Goal: Navigation & Orientation: Find specific page/section

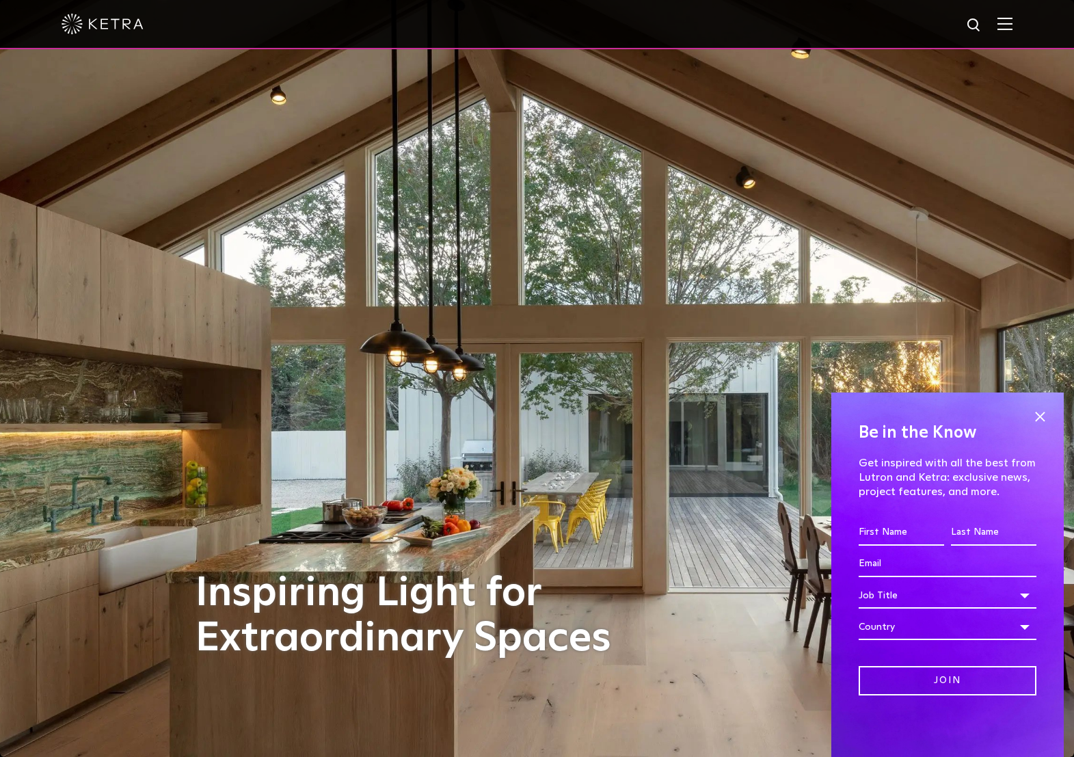
click at [1013, 23] on img at bounding box center [1005, 23] width 15 height 13
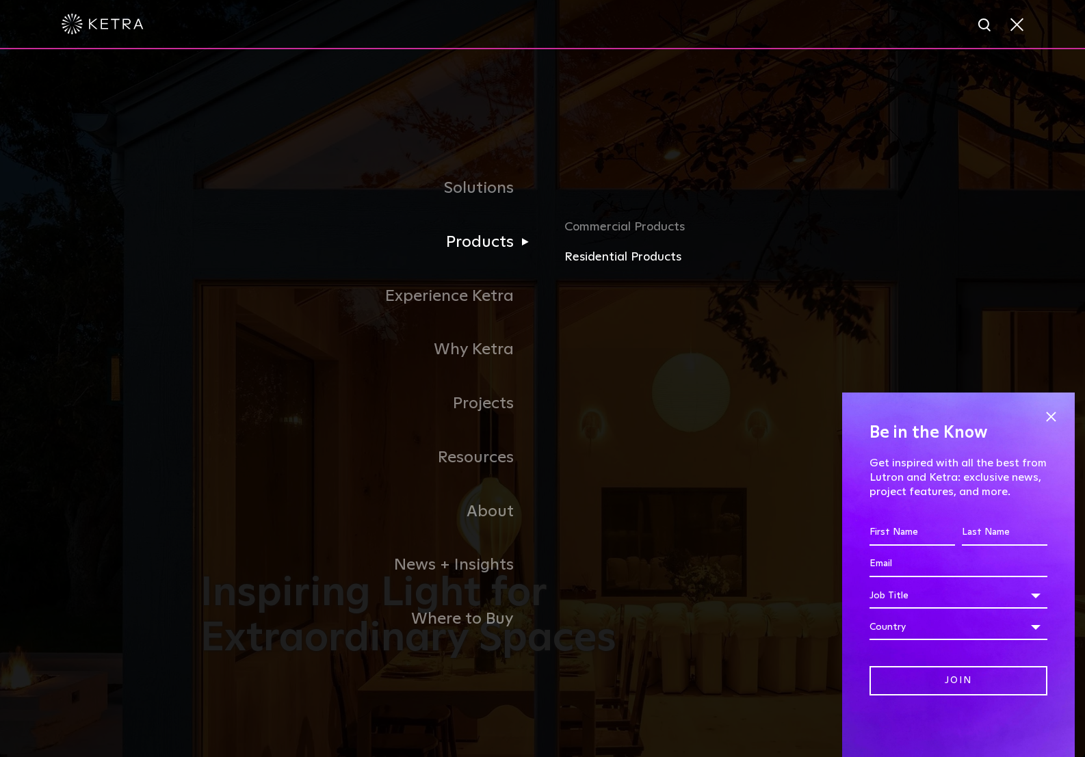
click at [639, 265] on link "Residential Products" at bounding box center [724, 258] width 320 height 20
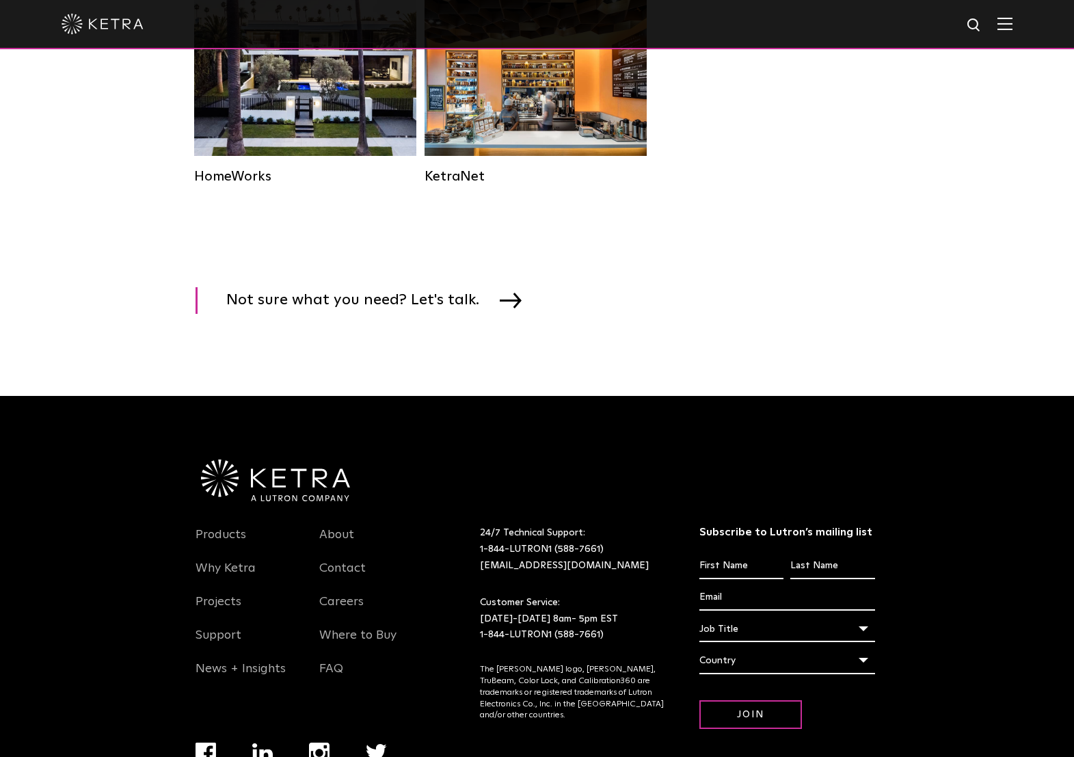
scroll to position [957, 0]
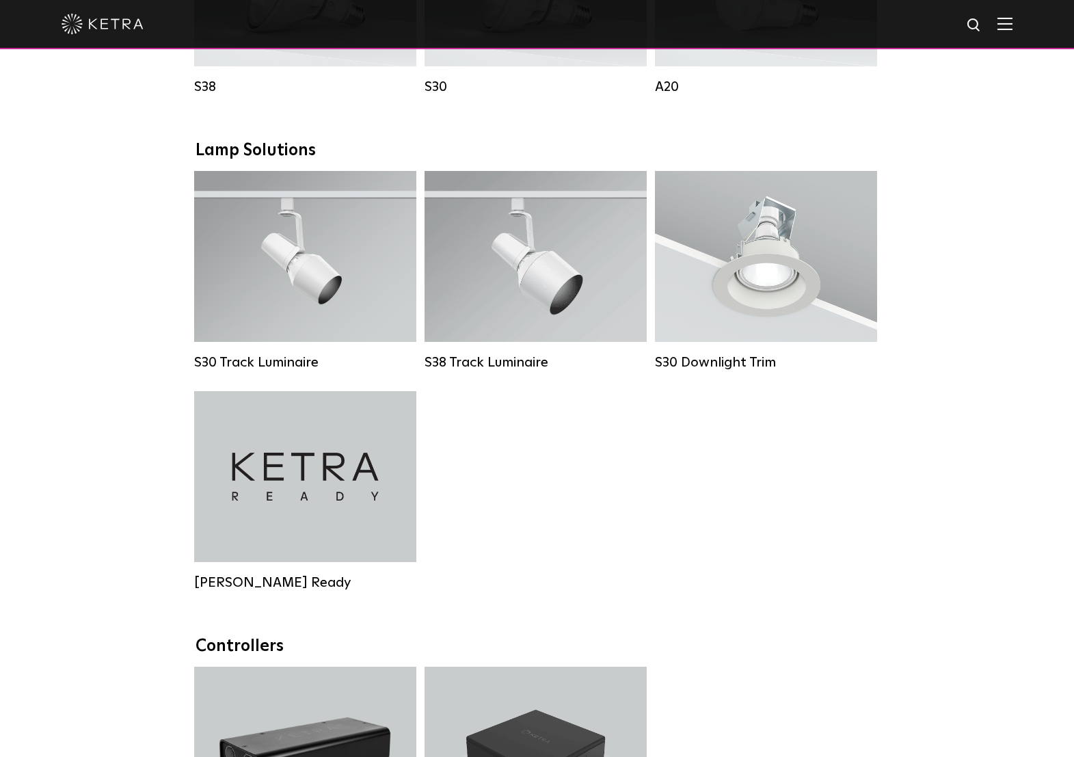
click at [1013, 30] on img at bounding box center [1005, 23] width 15 height 13
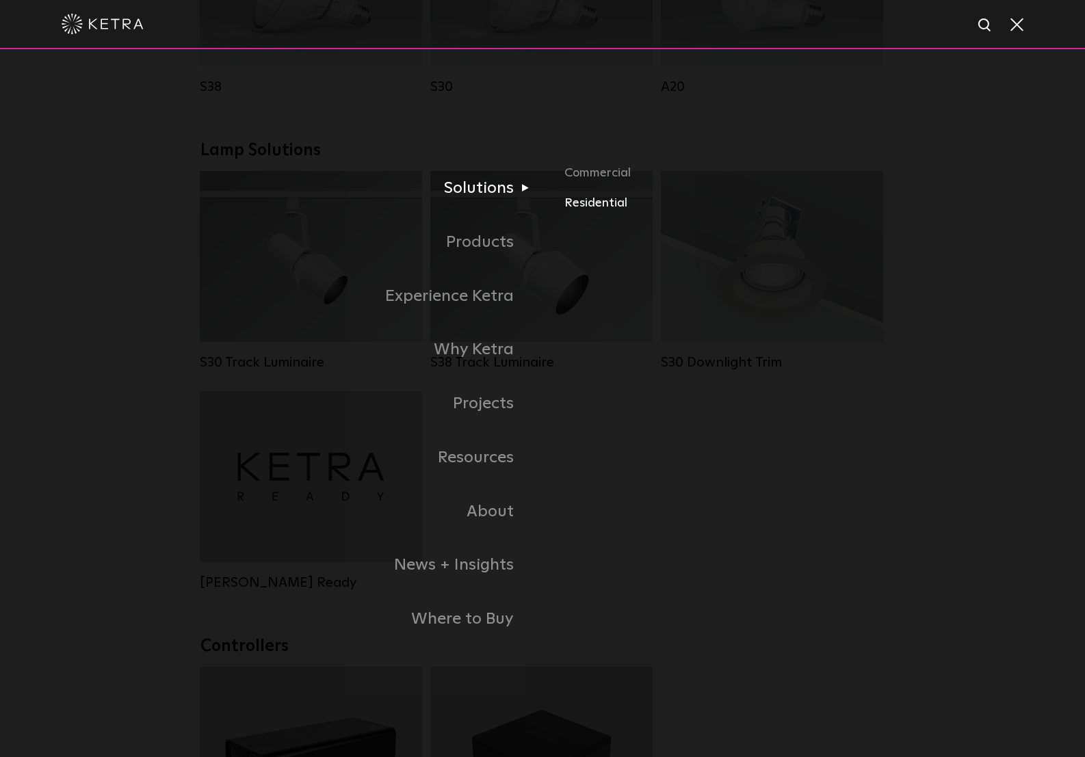
click at [572, 204] on link "Residential" at bounding box center [724, 204] width 320 height 20
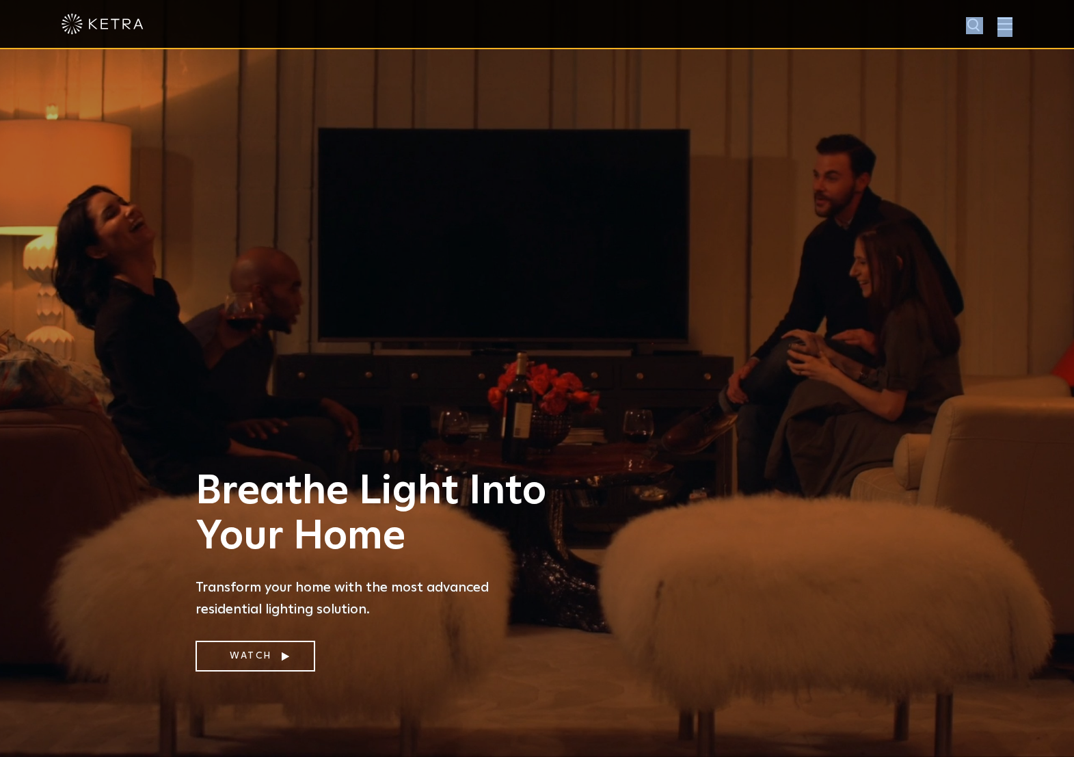
click at [1009, 26] on div at bounding box center [537, 24] width 1074 height 49
click at [1011, 28] on img at bounding box center [1005, 23] width 15 height 13
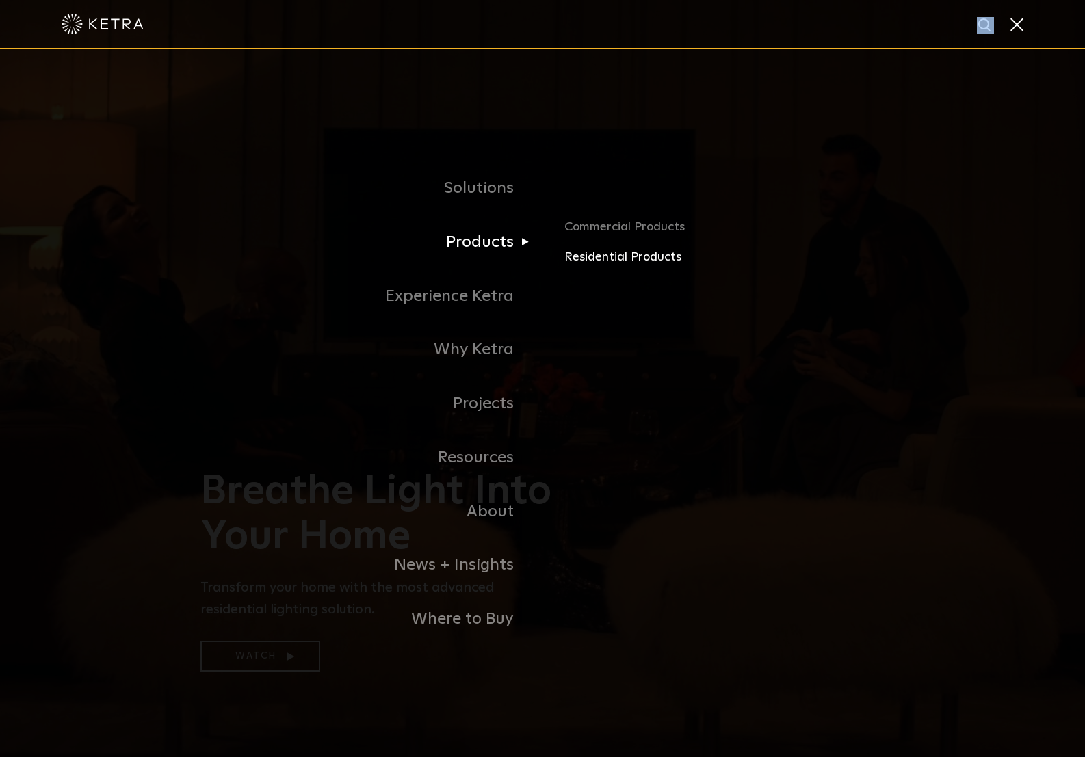
click at [617, 259] on link "Residential Products" at bounding box center [724, 258] width 320 height 20
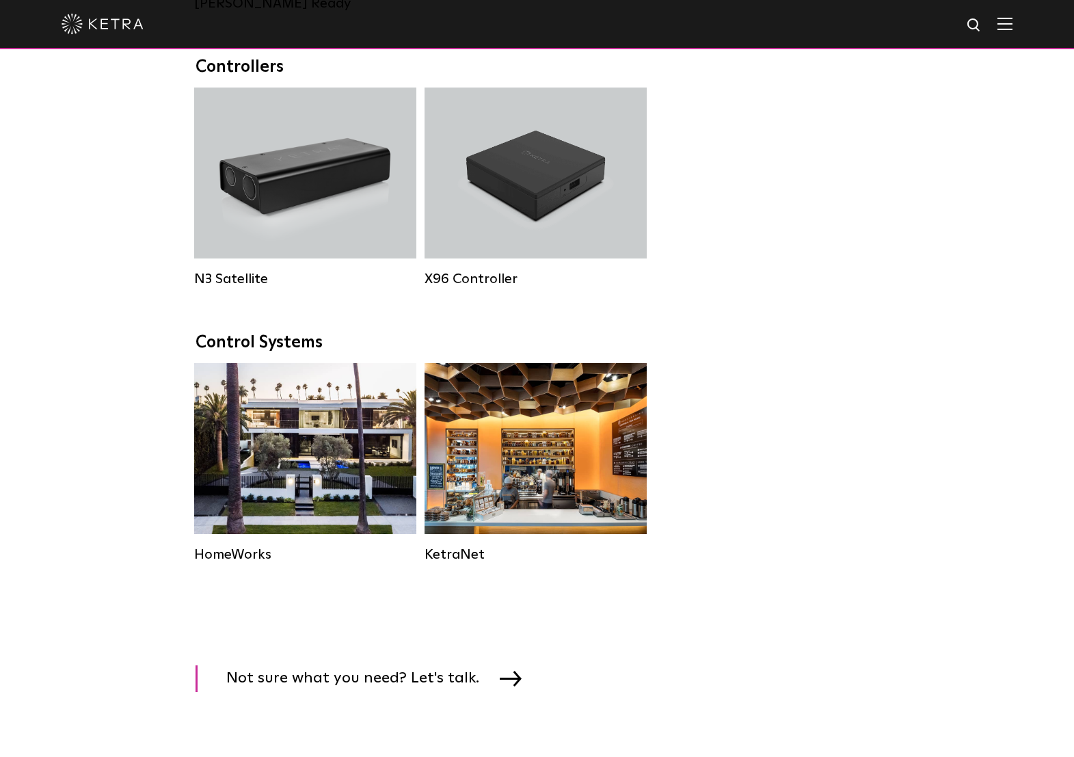
scroll to position [739, 0]
